Goal: Task Accomplishment & Management: Manage account settings

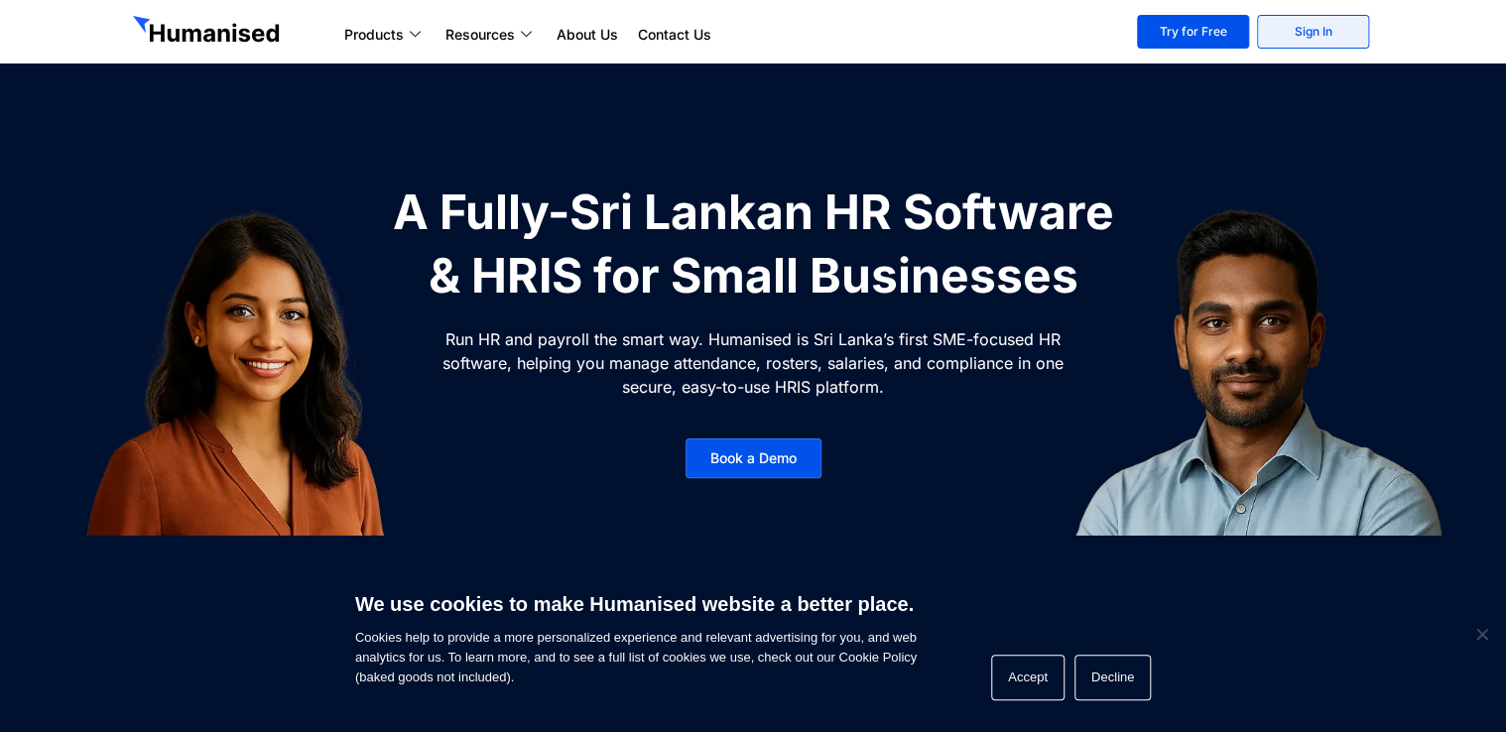
click at [1341, 29] on link "Sign In" at bounding box center [1313, 32] width 112 height 34
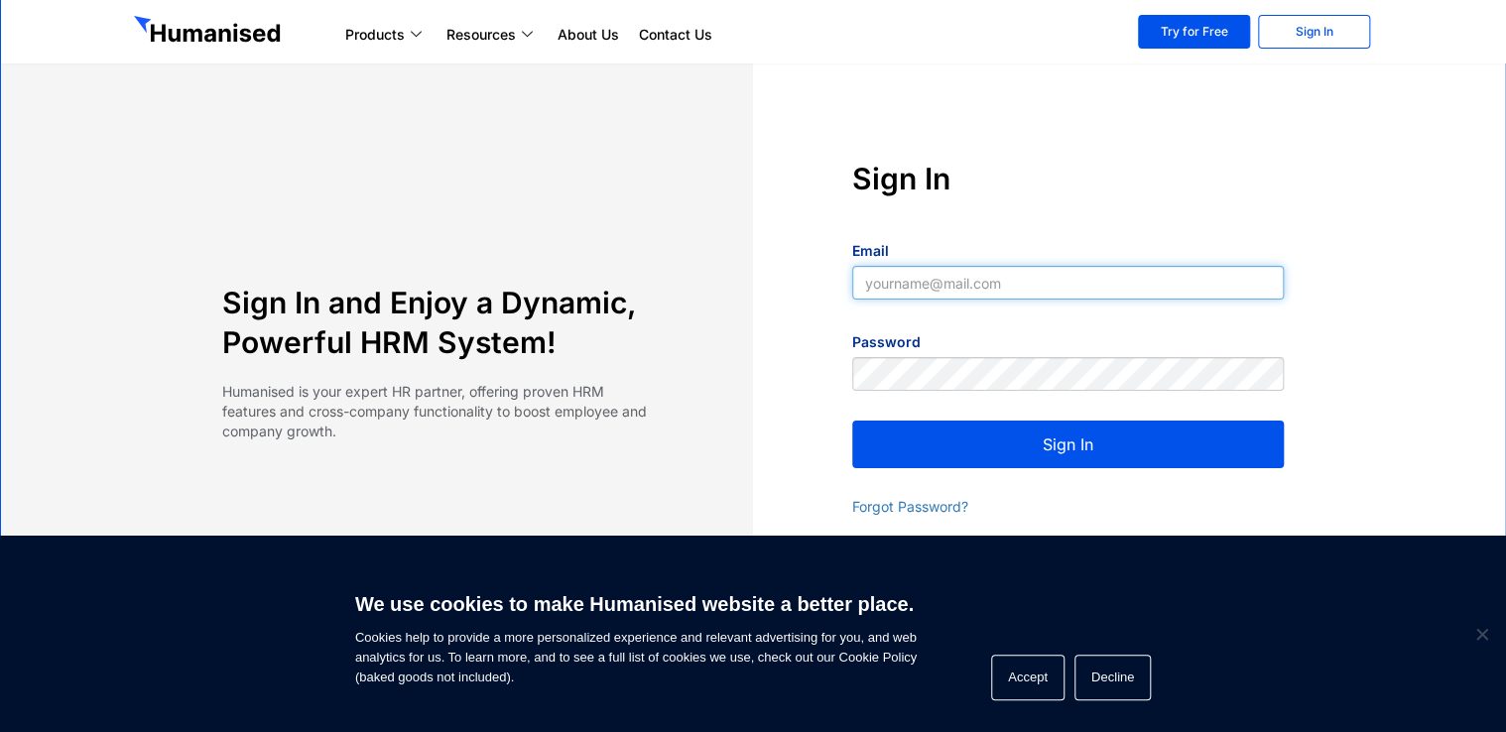
paste input "[EMAIL_ADDRESS][DOMAIN_NAME]"
type input "[EMAIL_ADDRESS][DOMAIN_NAME]"
click at [1073, 447] on button "Sign In" at bounding box center [1068, 445] width 432 height 48
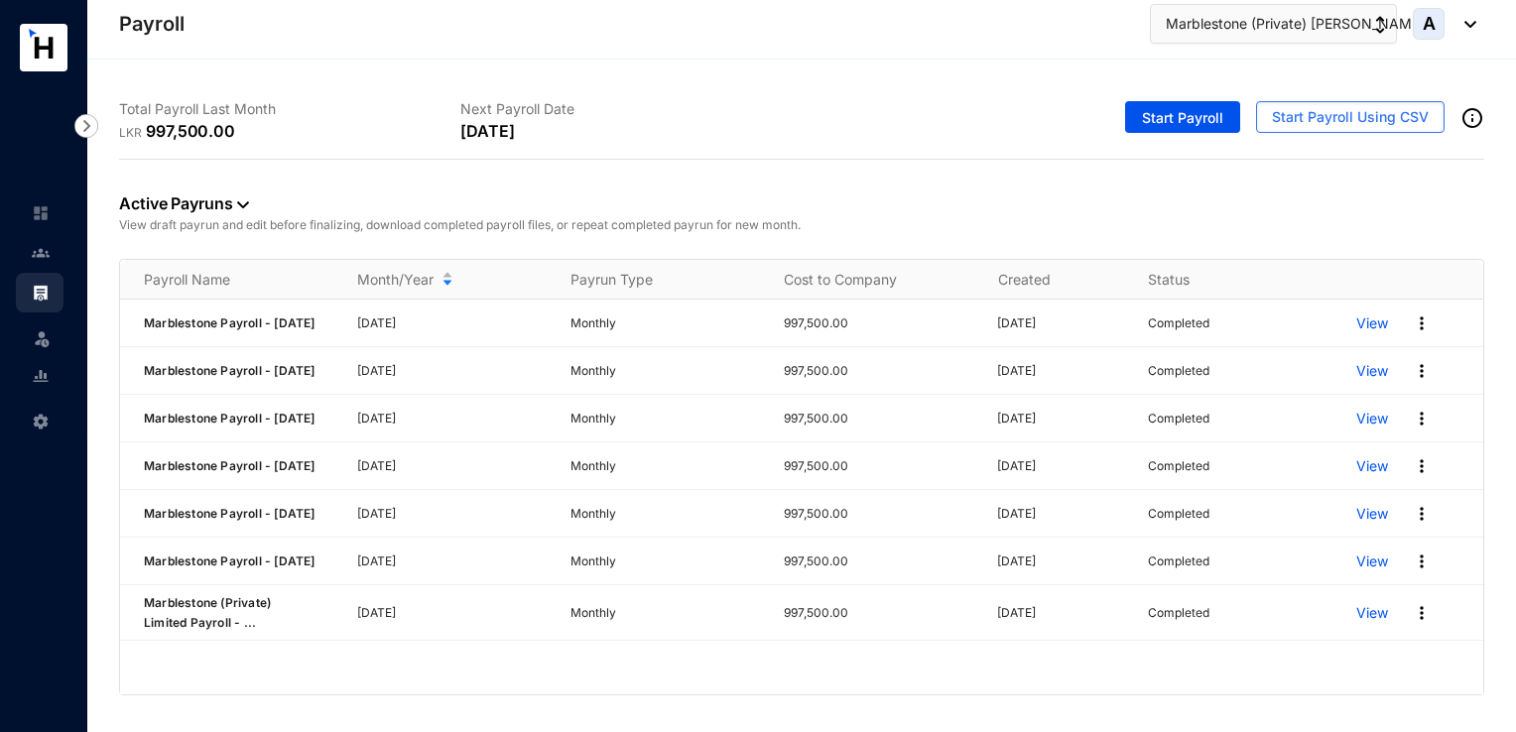
click at [992, 46] on header "Payroll Marblestone (Private) Lim... A" at bounding box center [801, 30] width 1429 height 60
click at [1382, 28] on img "button" at bounding box center [1380, 25] width 10 height 18
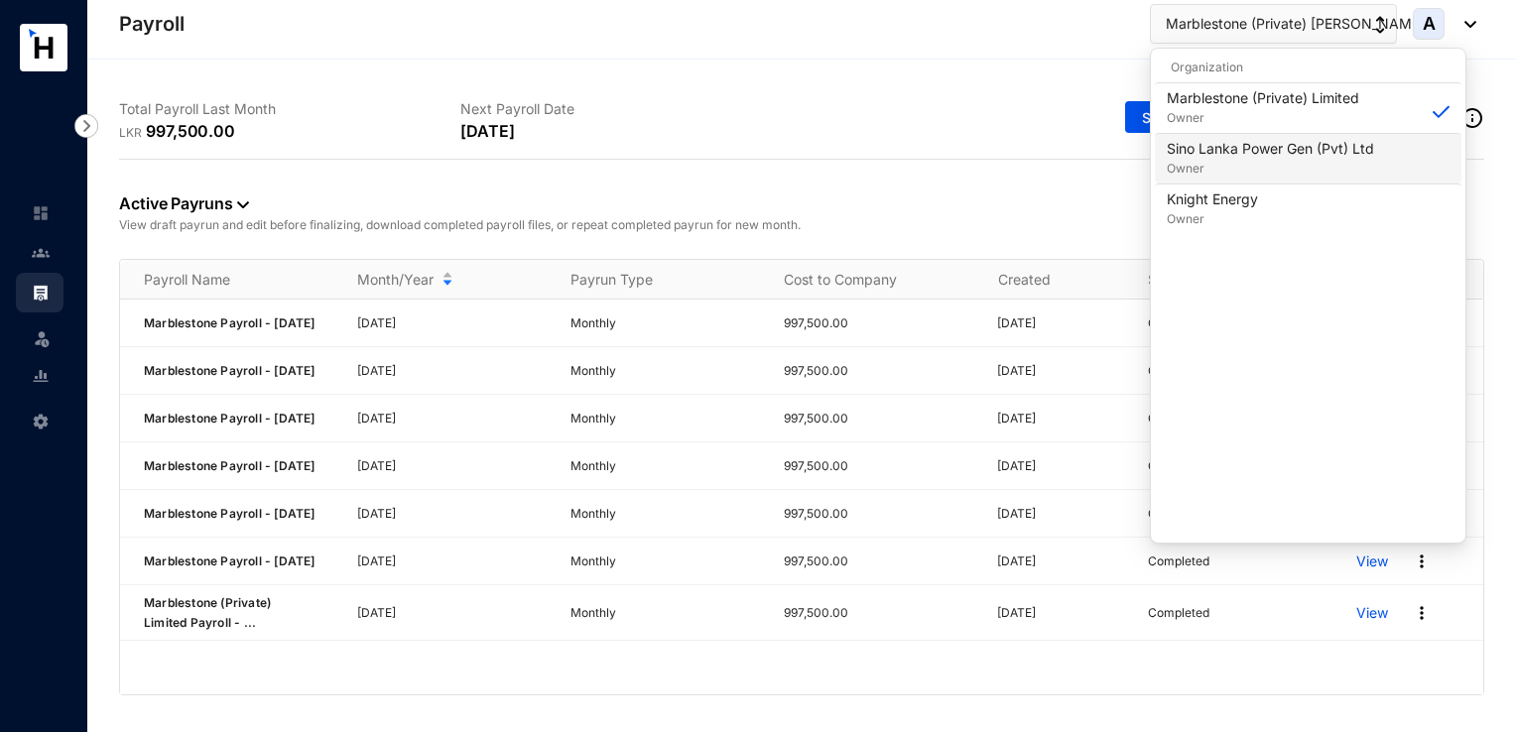
click at [1274, 148] on p "Sino Lanka Power Gen (Pvt) Ltd" at bounding box center [1270, 149] width 207 height 20
